Goal: Task Accomplishment & Management: Complete application form

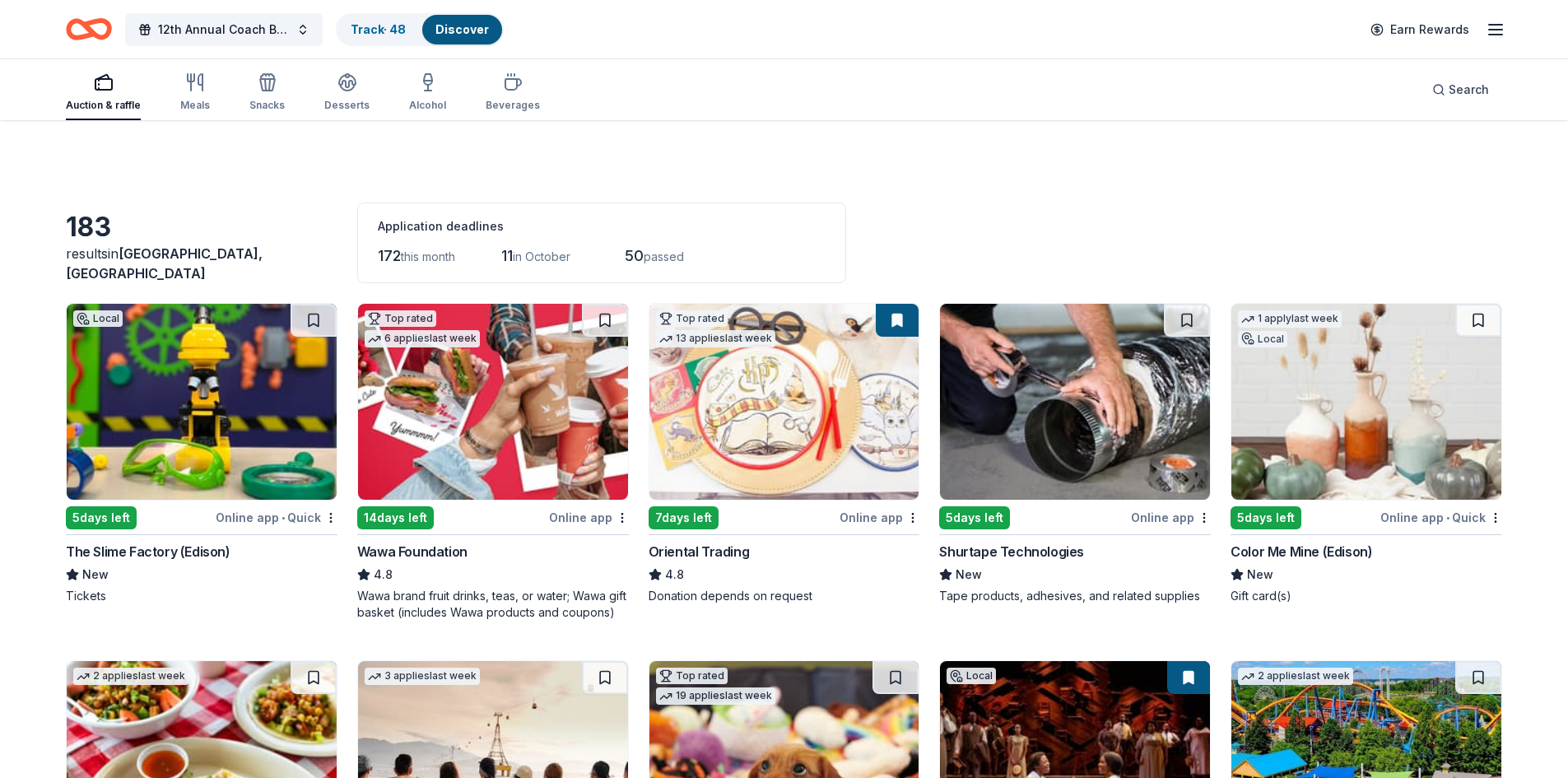
scroll to position [10862, 0]
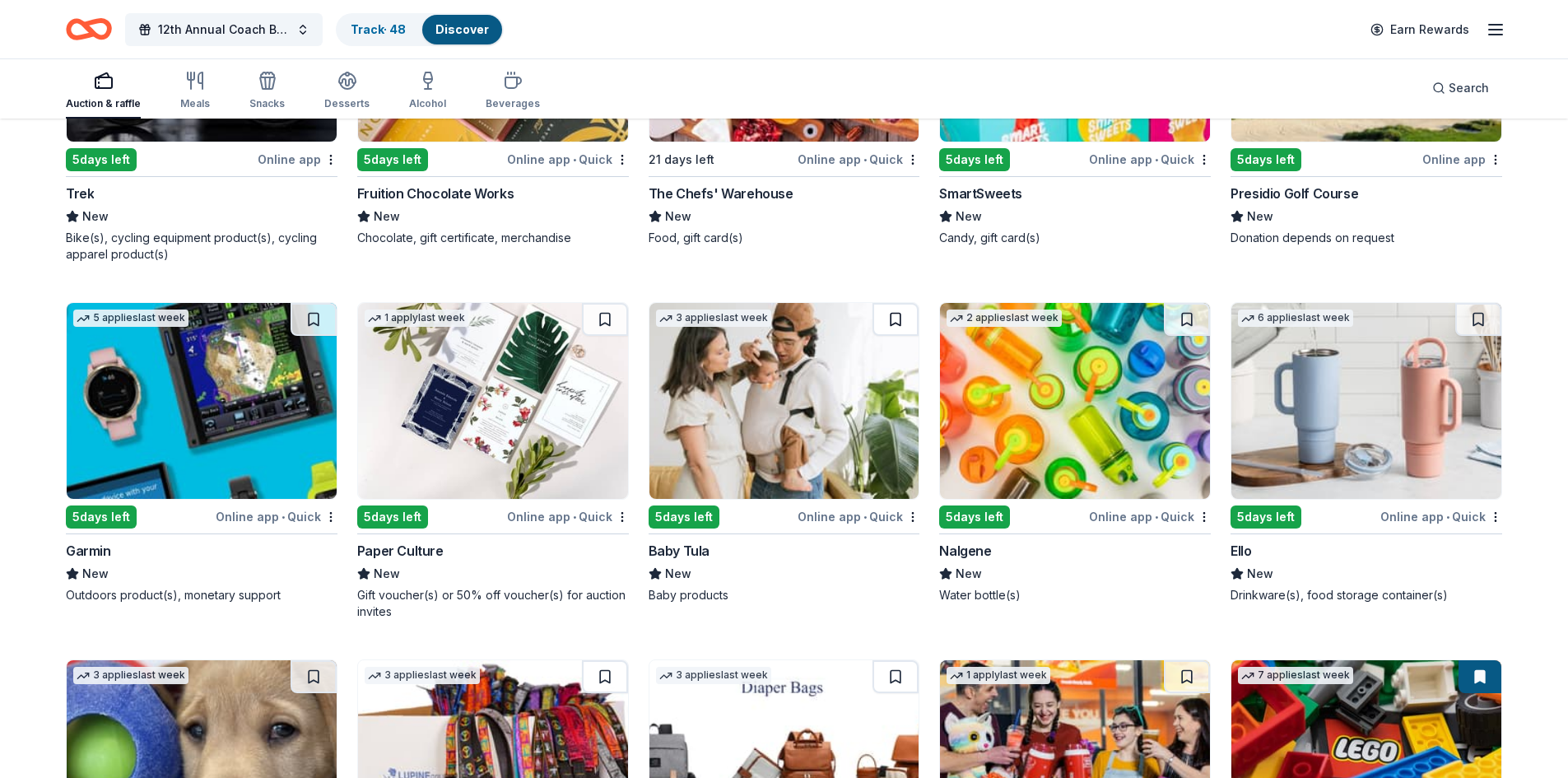
click at [906, 316] on button at bounding box center [895, 319] width 46 height 33
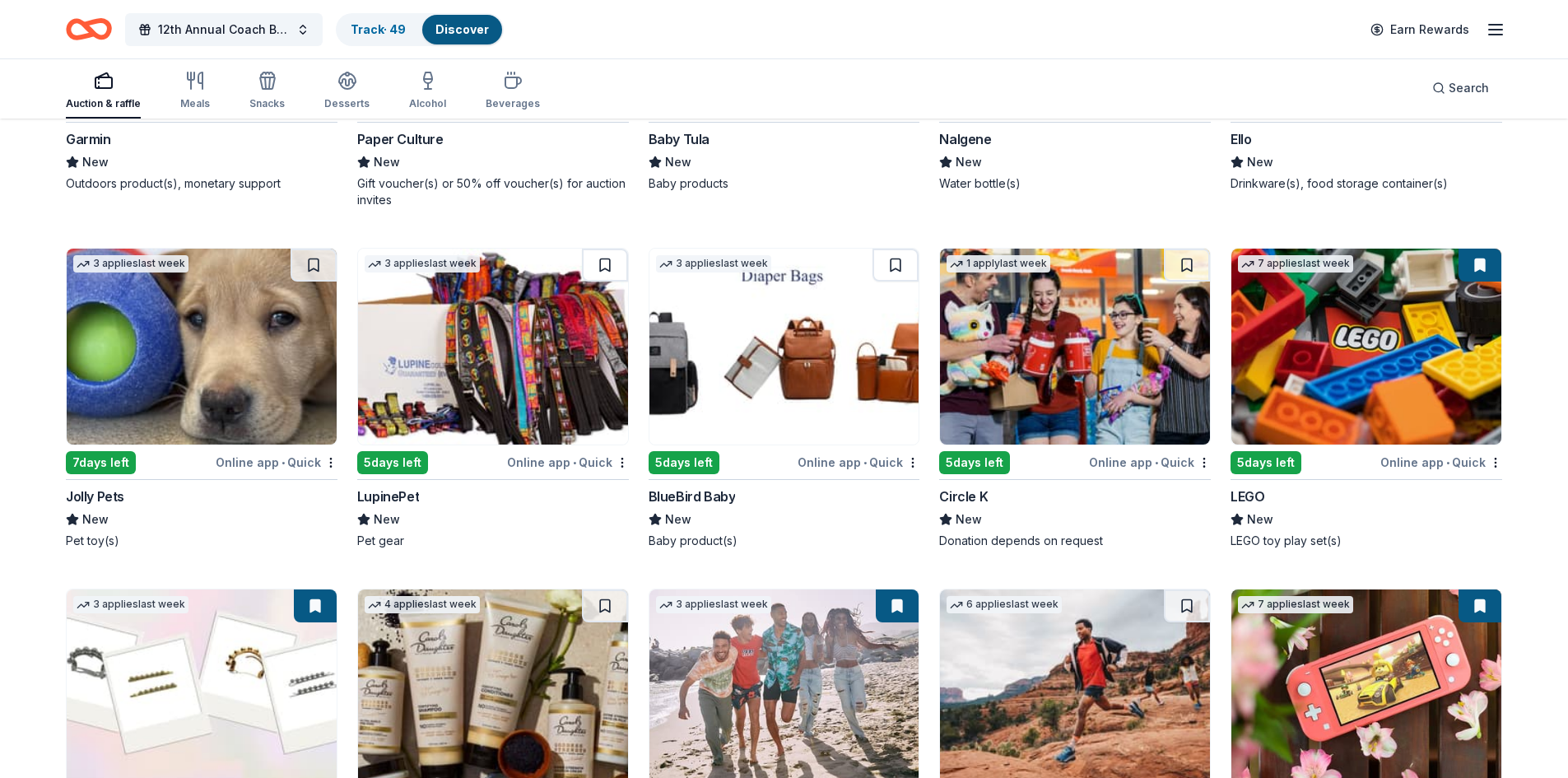
scroll to position [11356, 0]
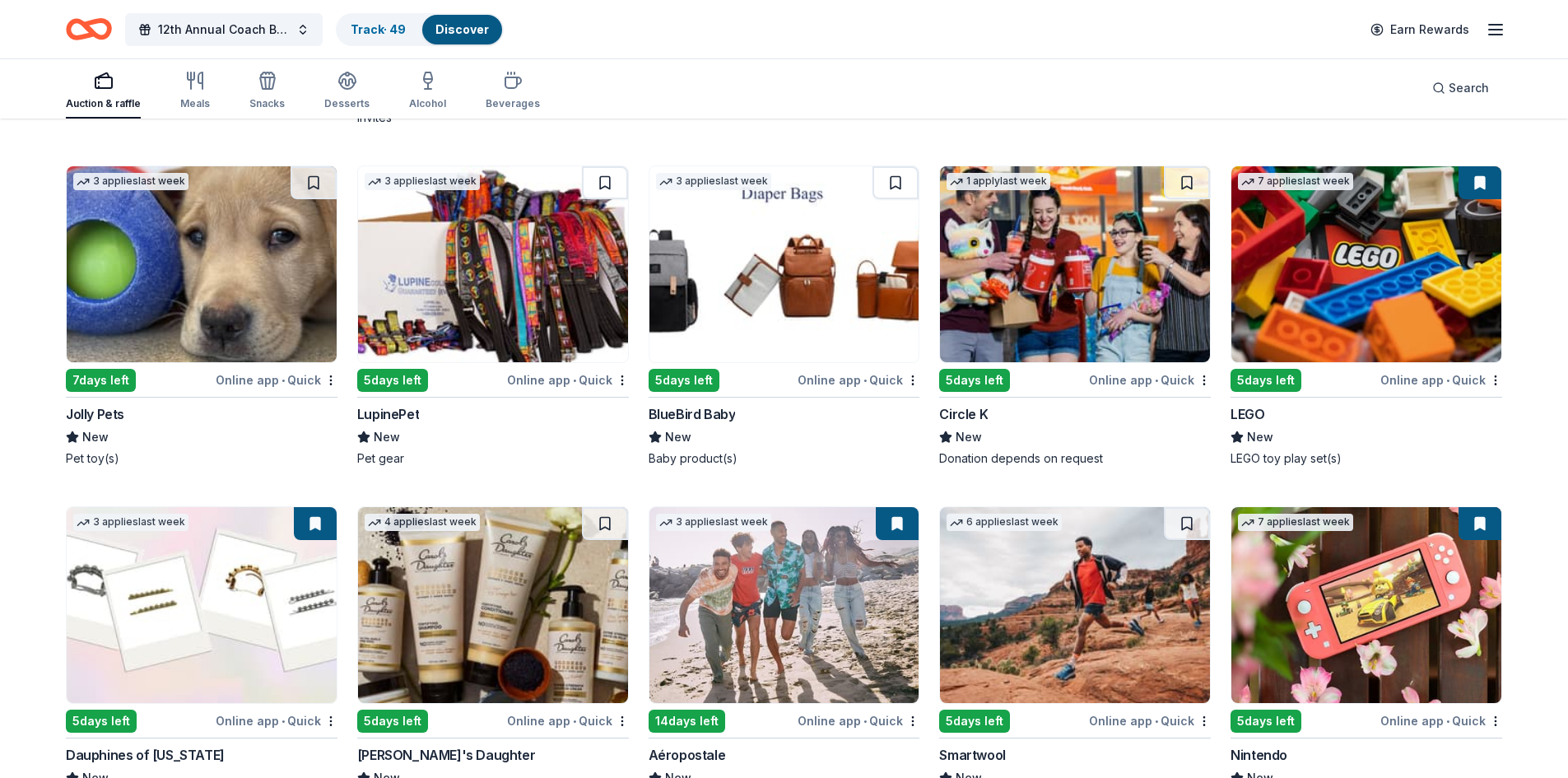
click at [722, 312] on img at bounding box center [784, 264] width 270 height 196
click at [688, 380] on div "5 days left" at bounding box center [684, 380] width 70 height 23
click at [885, 185] on button at bounding box center [895, 182] width 46 height 33
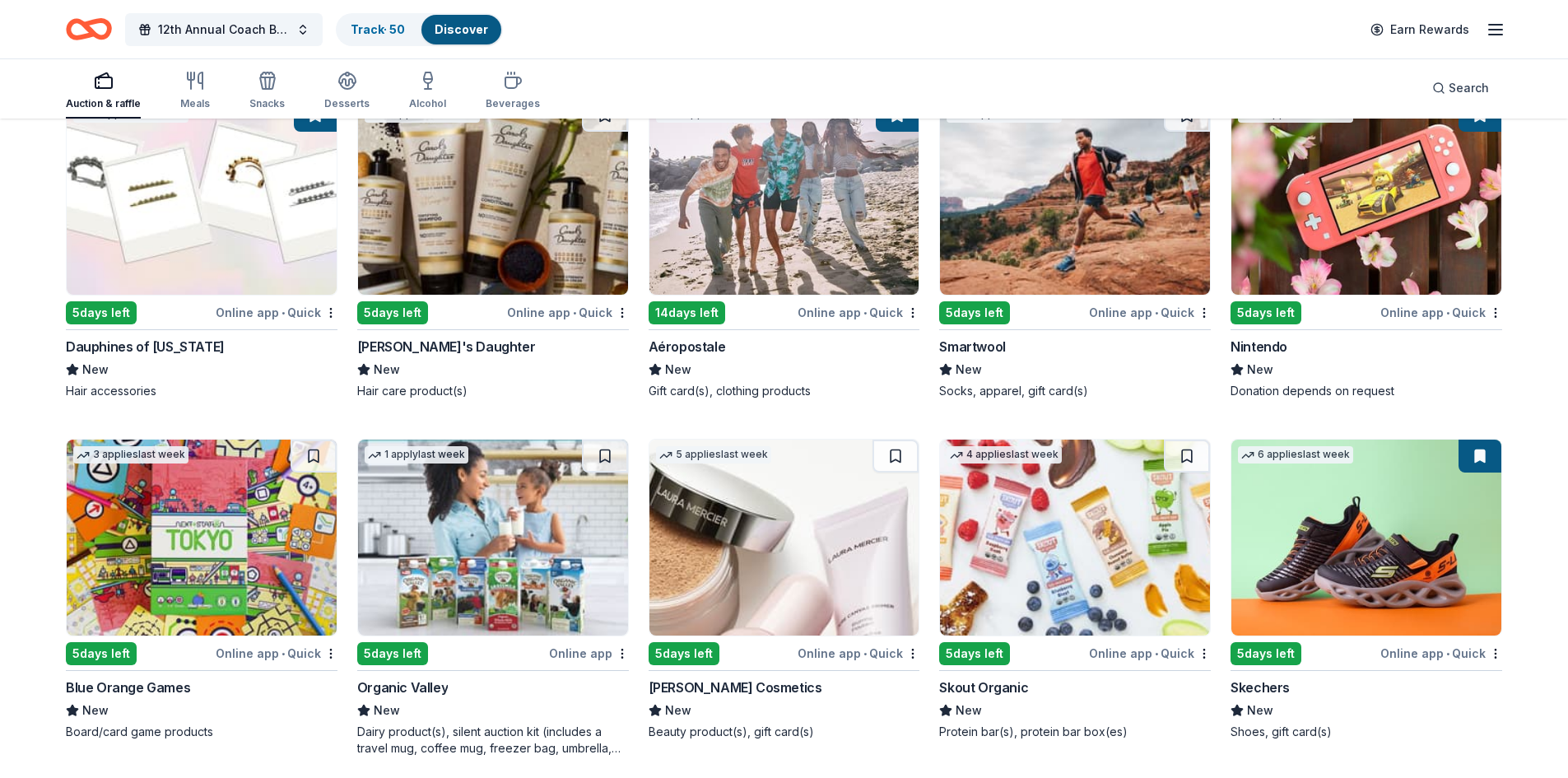
scroll to position [11846, 0]
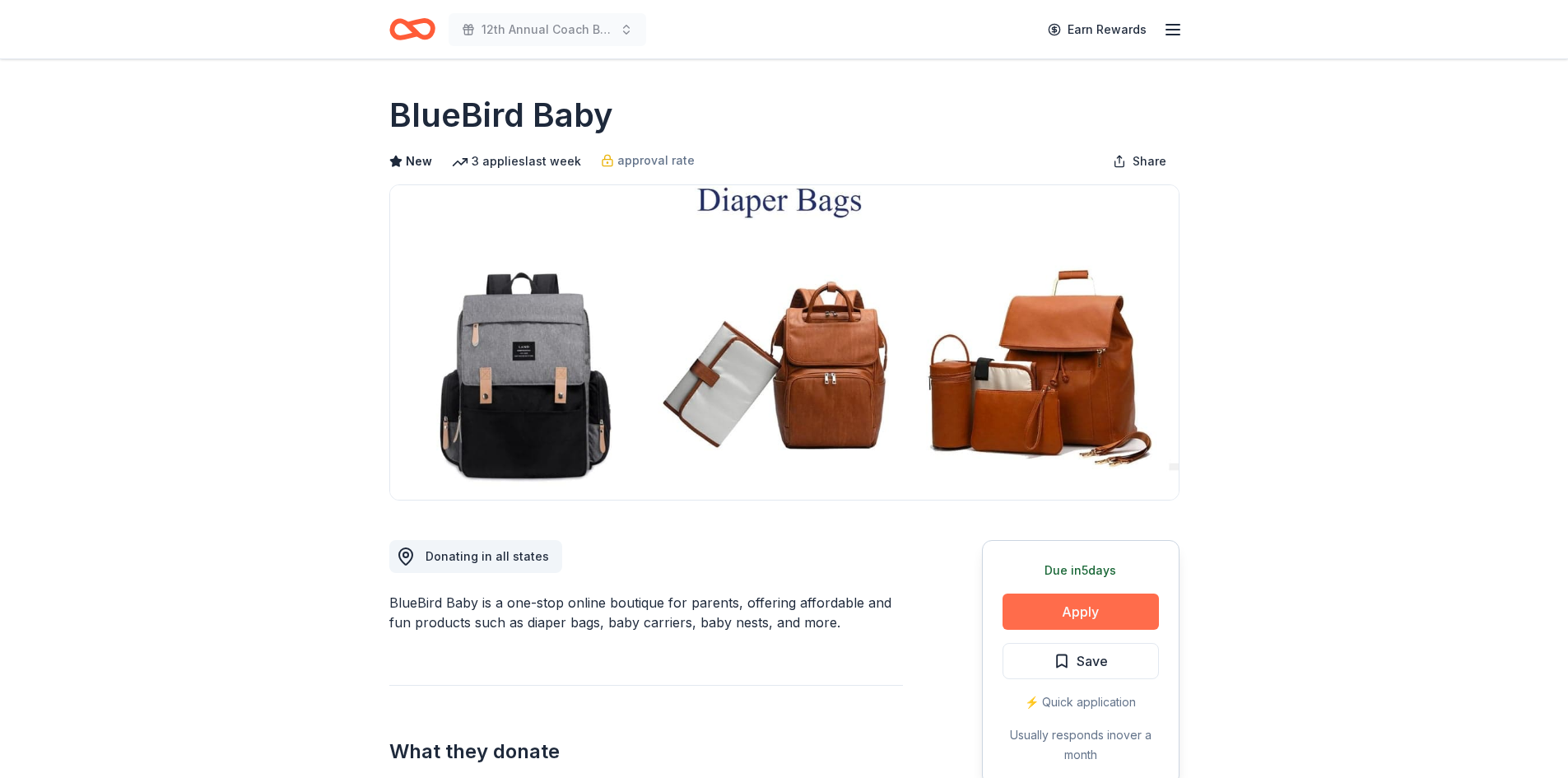
click at [1077, 603] on button "Apply" at bounding box center [1081, 611] width 157 height 36
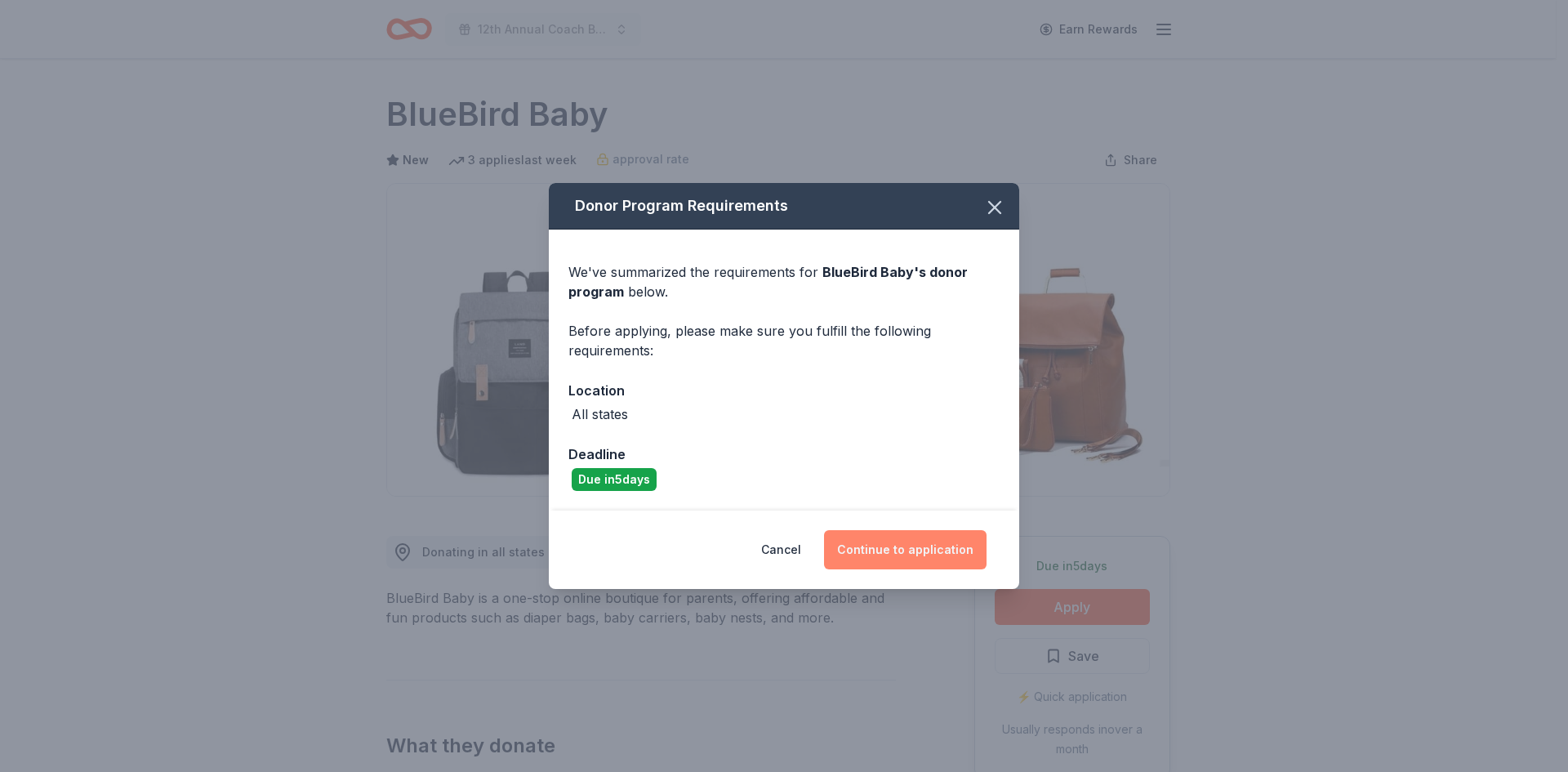
click at [855, 548] on button "Continue to application" at bounding box center [905, 549] width 162 height 39
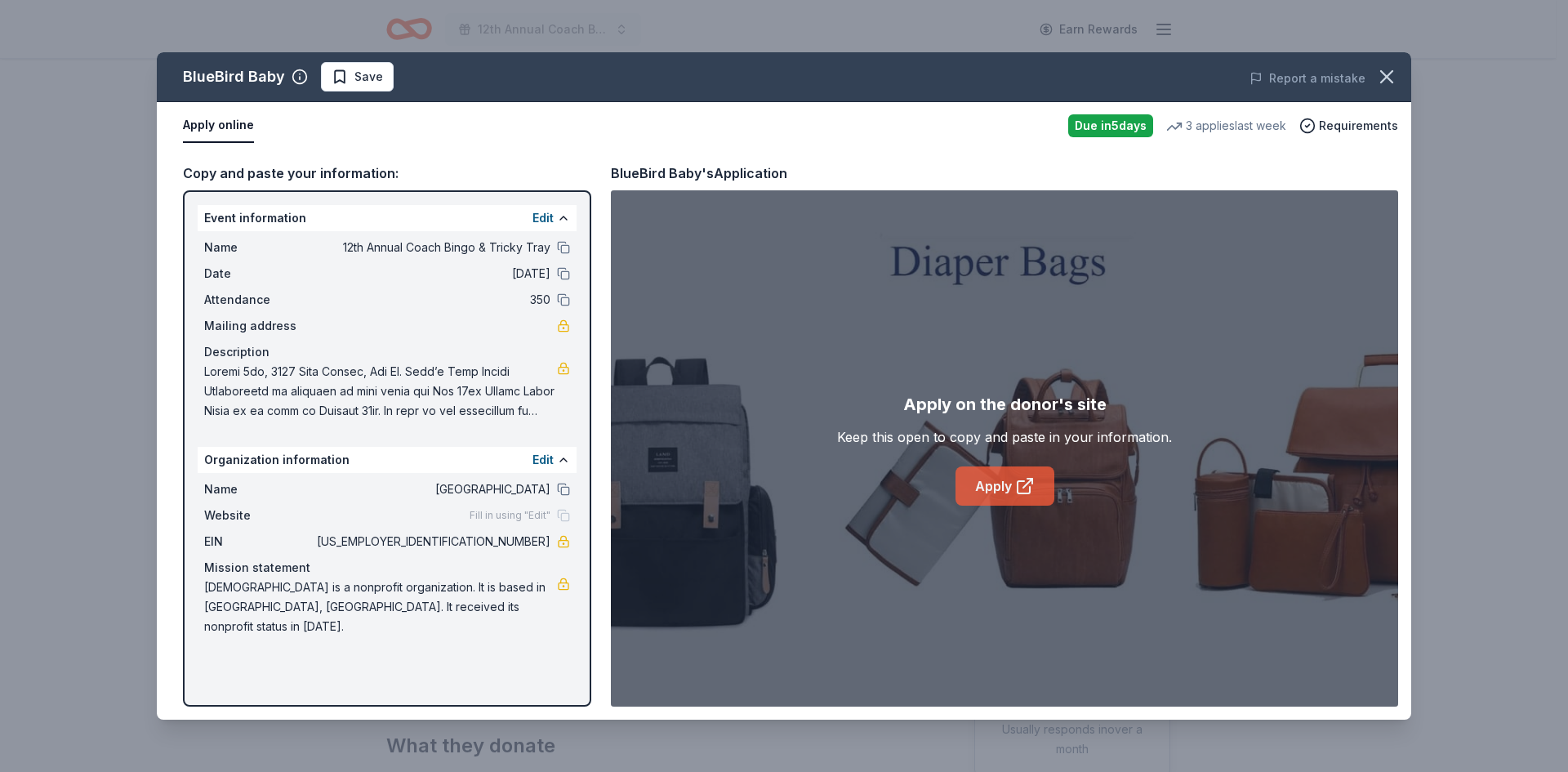
click at [1010, 489] on link "Apply" at bounding box center [1004, 486] width 99 height 39
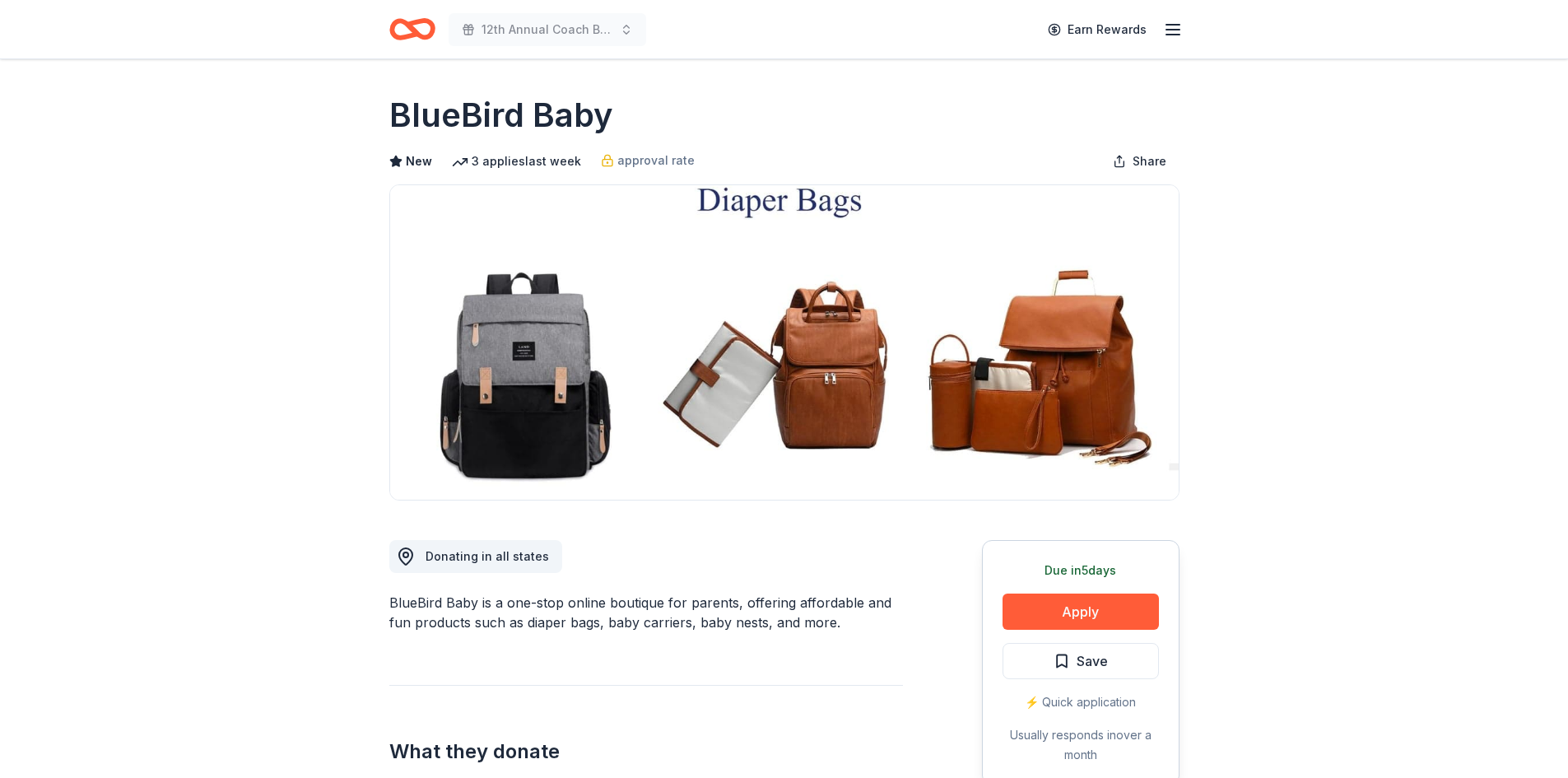
drag, startPoint x: 525, startPoint y: 621, endPoint x: 685, endPoint y: 620, distance: 160.0
click at [685, 620] on div "BlueBird Baby is a one-stop online boutique for parents, offering affordable an…" at bounding box center [646, 612] width 514 height 40
